Goal: Information Seeking & Learning: Check status

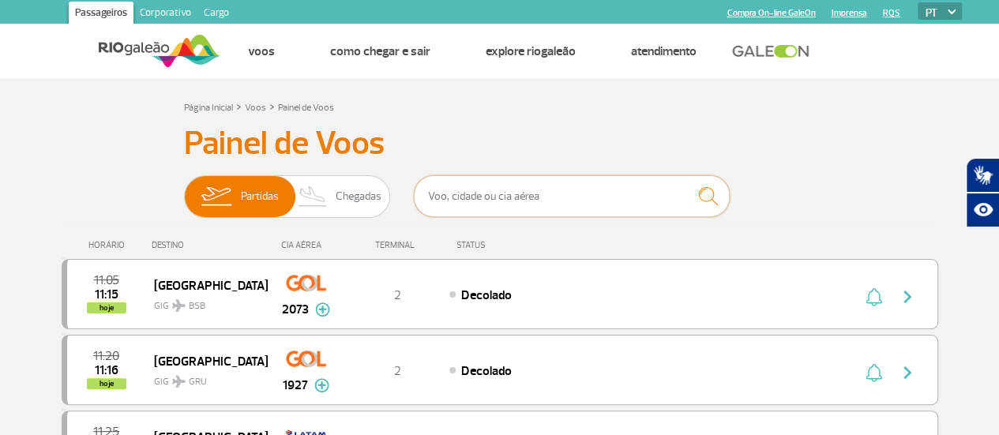
click at [448, 195] on input "text" at bounding box center [572, 196] width 316 height 42
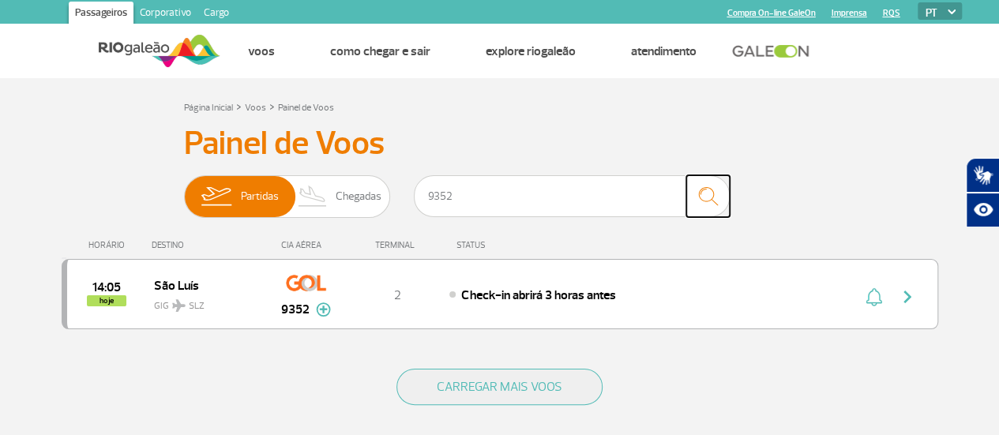
click at [710, 189] on img "submit" at bounding box center [708, 196] width 34 height 32
click at [911, 298] on img "button" at bounding box center [907, 297] width 19 height 19
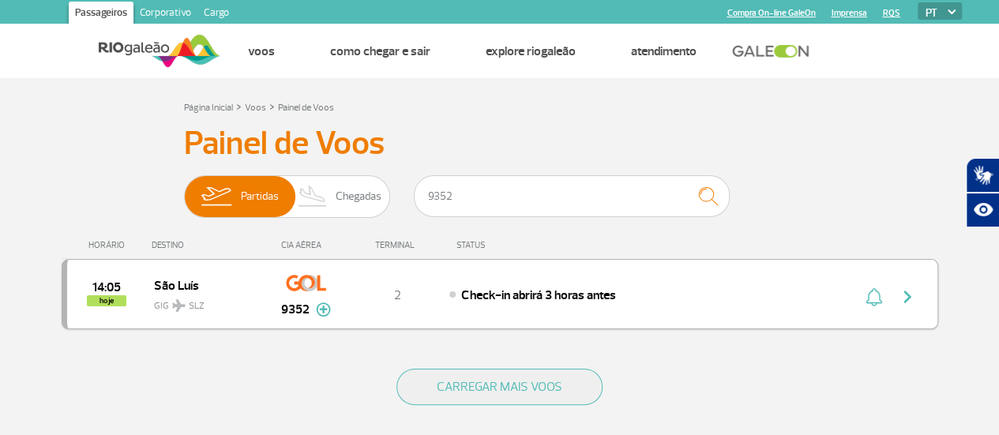
click at [911, 298] on img "button" at bounding box center [907, 297] width 19 height 19
click at [907, 296] on img "button" at bounding box center [907, 297] width 19 height 19
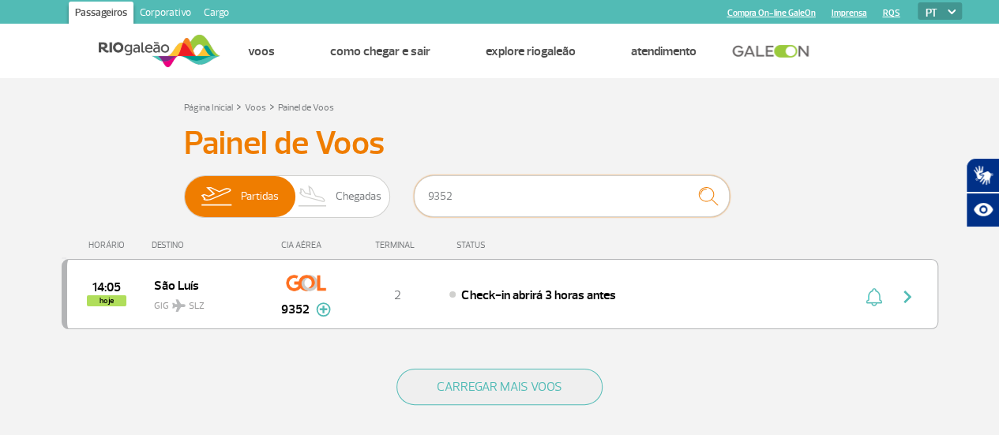
click at [465, 194] on input "9352" at bounding box center [572, 196] width 316 height 42
type input "9"
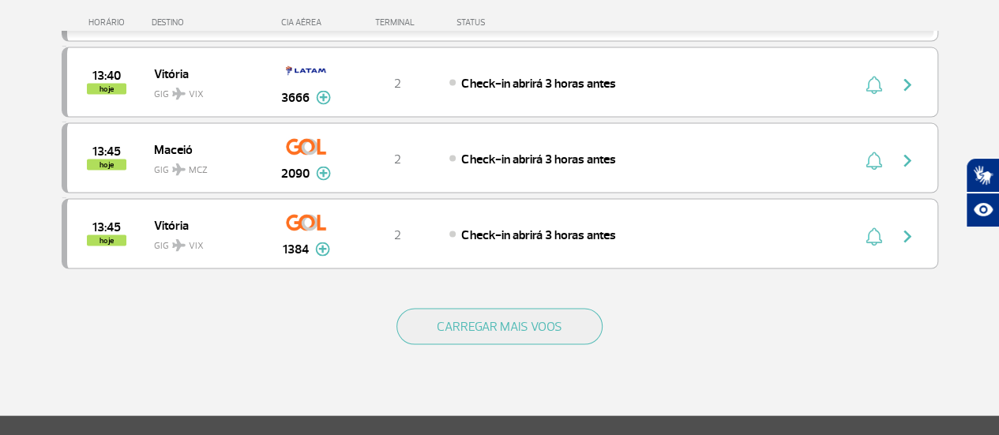
scroll to position [1518, 0]
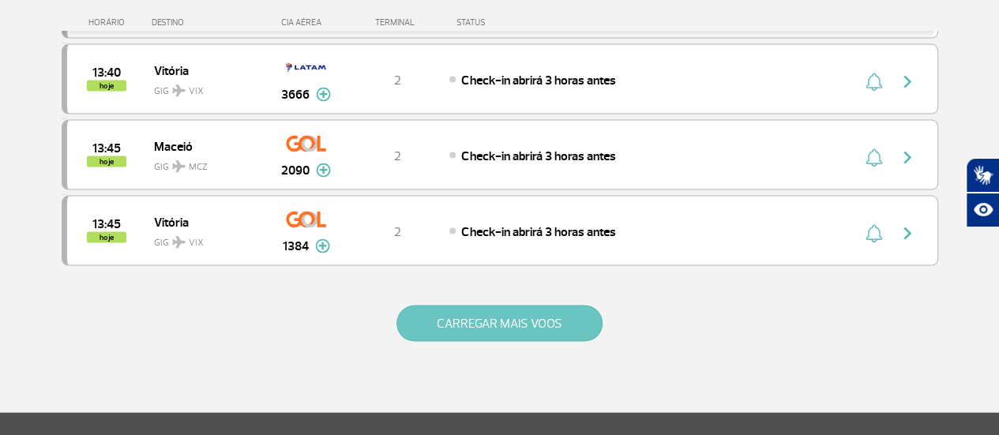
click at [550, 306] on button "CARREGAR MAIS VOOS" at bounding box center [500, 324] width 206 height 36
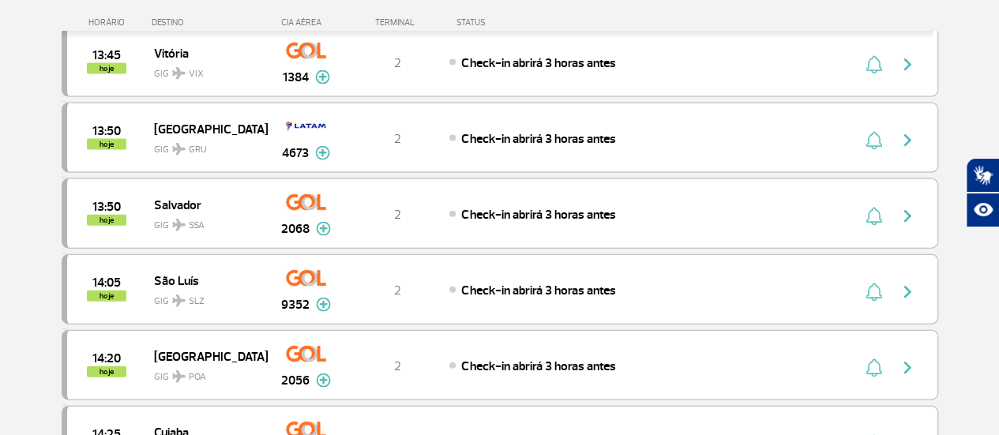
scroll to position [1702, 0]
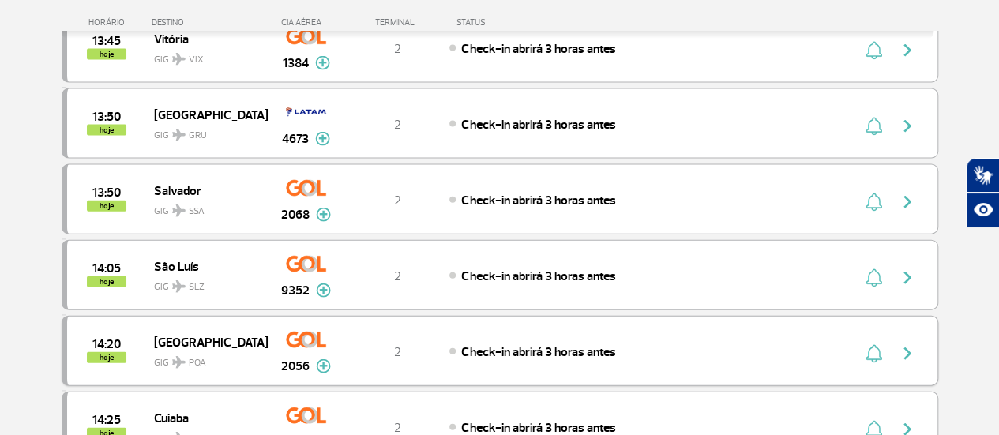
click at [907, 344] on img "button" at bounding box center [907, 353] width 19 height 19
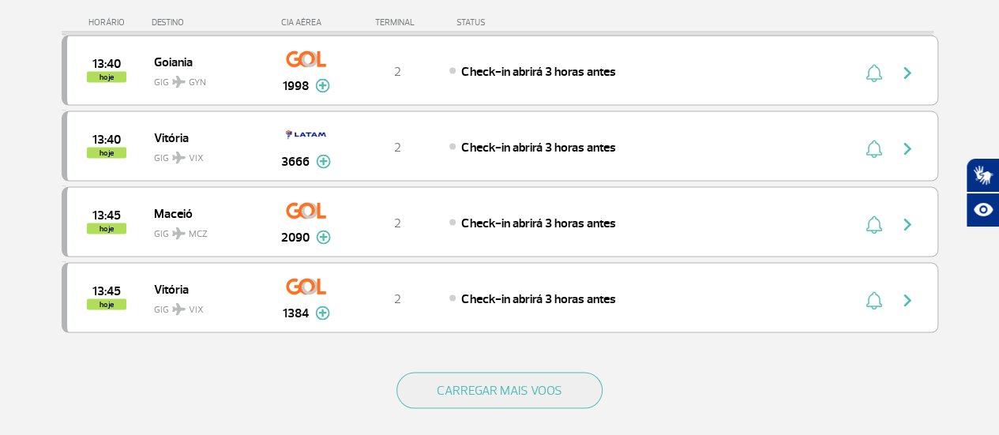
scroll to position [1465, 0]
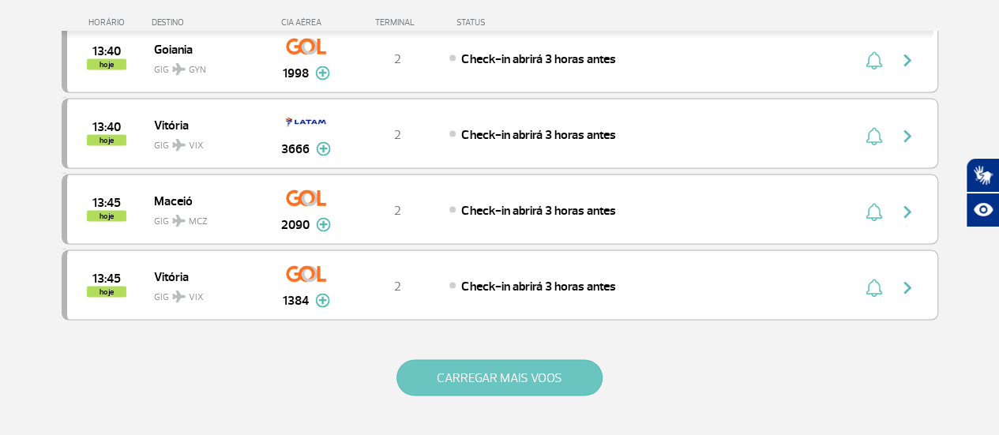
click at [547, 362] on button "CARREGAR MAIS VOOS" at bounding box center [500, 377] width 206 height 36
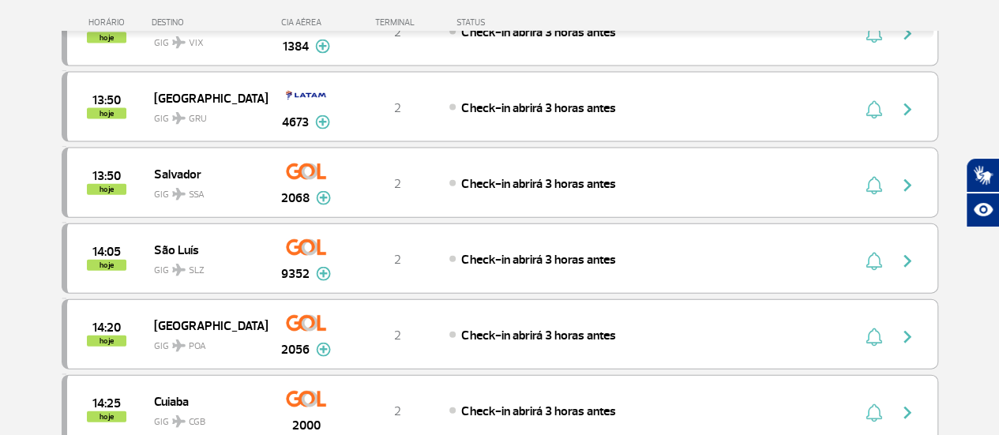
scroll to position [1717, 0]
